Goal: Find specific page/section: Find specific page/section

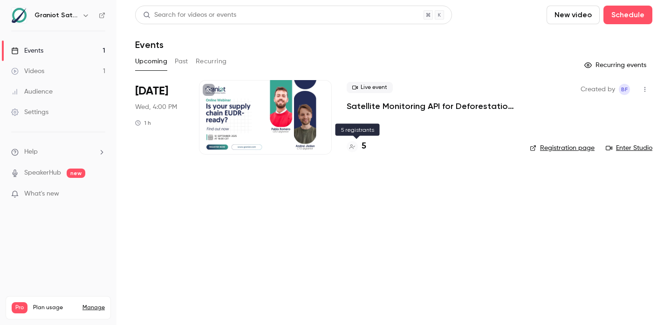
click at [364, 148] on h4 "5" at bounding box center [363, 146] width 5 height 13
